Goal: Task Accomplishment & Management: Complete application form

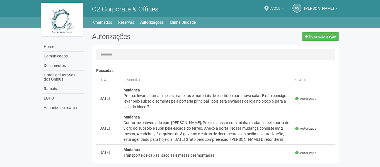
click at [270, 7] on link "7/258" at bounding box center [277, 9] width 14 height 4
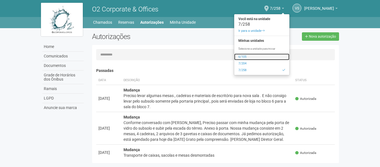
click at [246, 57] on link "6/105" at bounding box center [261, 57] width 55 height 7
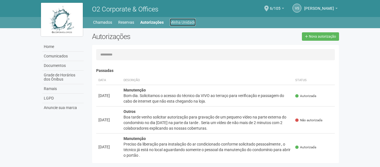
click at [177, 25] on link "Minha Unidade" at bounding box center [183, 22] width 26 height 8
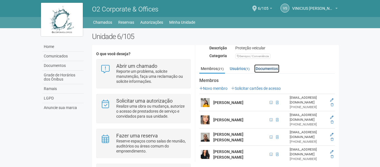
click at [269, 69] on link "Documentos" at bounding box center [266, 68] width 25 height 8
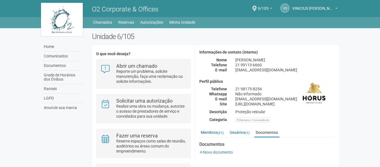
scroll to position [20, 0]
click at [217, 131] on link "Membros (21)" at bounding box center [212, 133] width 26 height 8
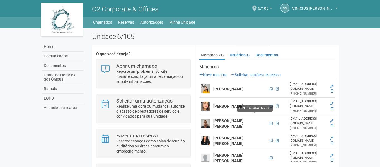
scroll to position [103, 0]
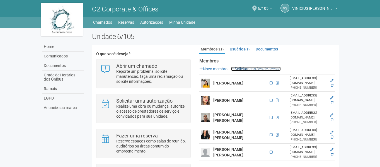
click at [269, 69] on link "Solicitar cartões de acesso" at bounding box center [256, 69] width 50 height 4
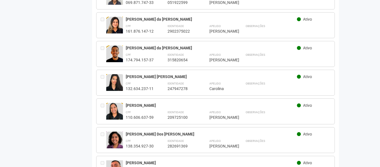
scroll to position [525, 0]
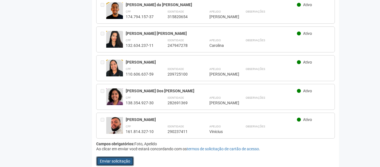
click at [124, 156] on button "Enviar solicitação" at bounding box center [115, 160] width 38 height 9
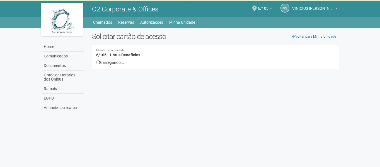
scroll to position [0, 0]
